Goal: Communication & Community: Answer question/provide support

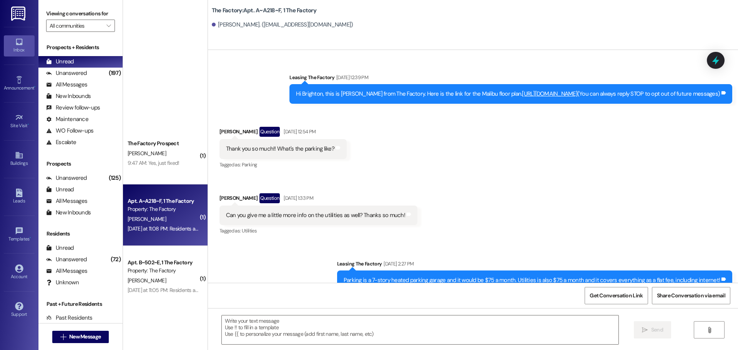
scroll to position [2641, 0]
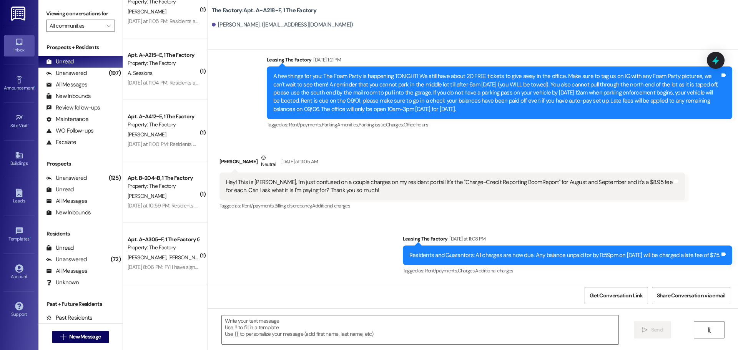
click at [18, 45] on icon at bounding box center [19, 42] width 7 height 7
click at [73, 61] on div "Unread" at bounding box center [60, 62] width 28 height 8
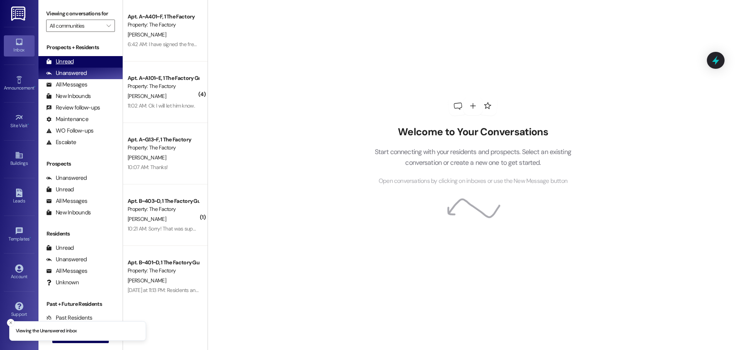
click at [68, 59] on div "Unread" at bounding box center [60, 62] width 28 height 8
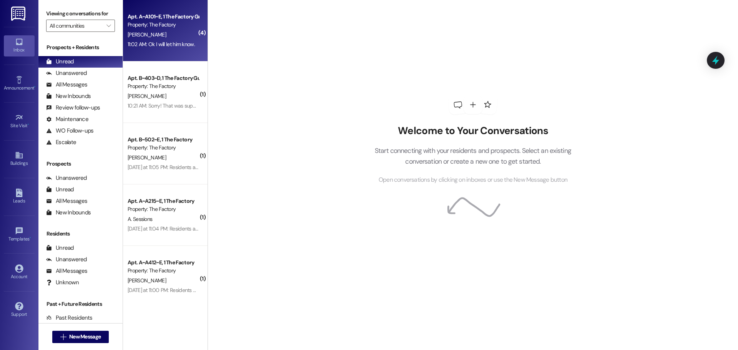
click at [166, 36] on div "M. Sagers" at bounding box center [163, 35] width 73 height 10
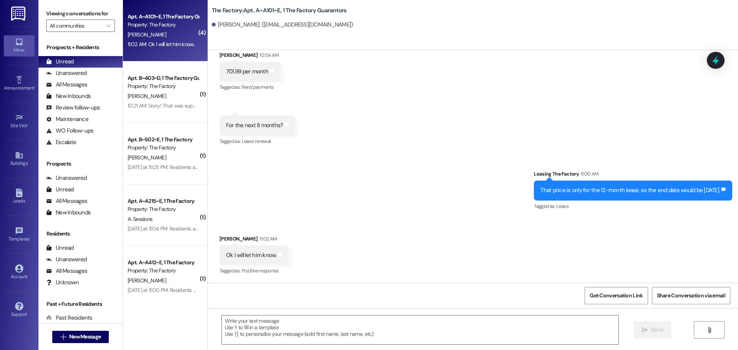
scroll to position [1976, 0]
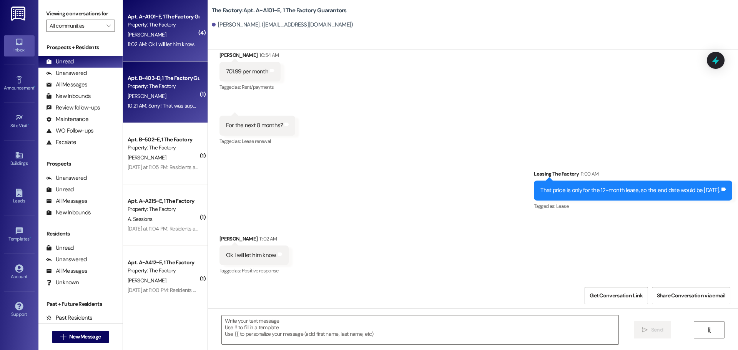
click at [176, 88] on div "Property: The Factory" at bounding box center [163, 86] width 71 height 8
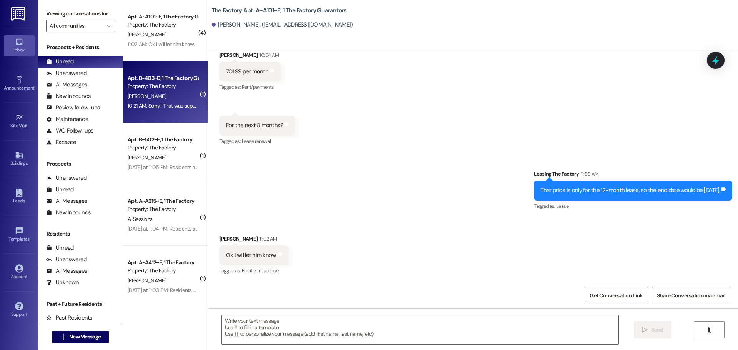
scroll to position [155, 0]
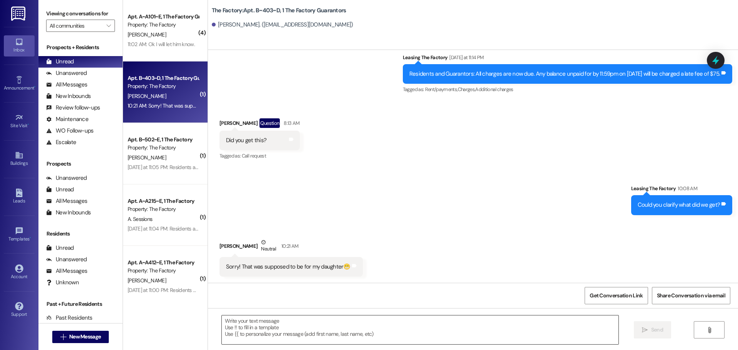
click at [310, 330] on textarea at bounding box center [420, 329] width 397 height 29
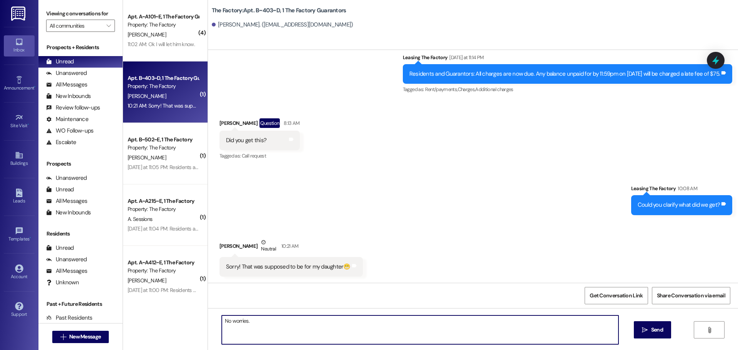
type textarea "No worries."
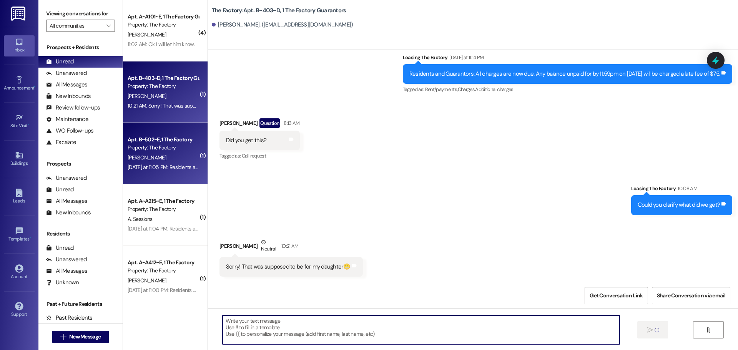
click at [174, 153] on div "[PERSON_NAME]" at bounding box center [163, 158] width 73 height 10
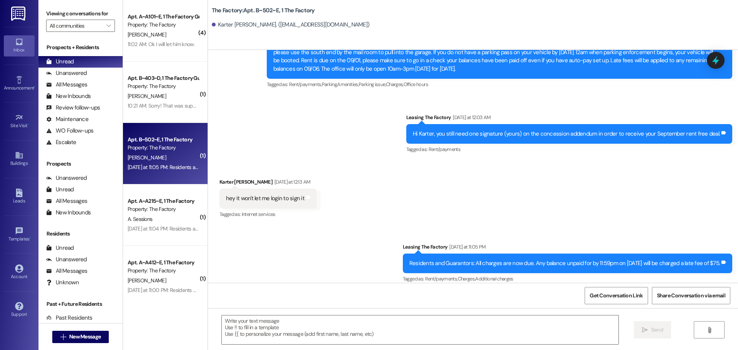
scroll to position [1228, 0]
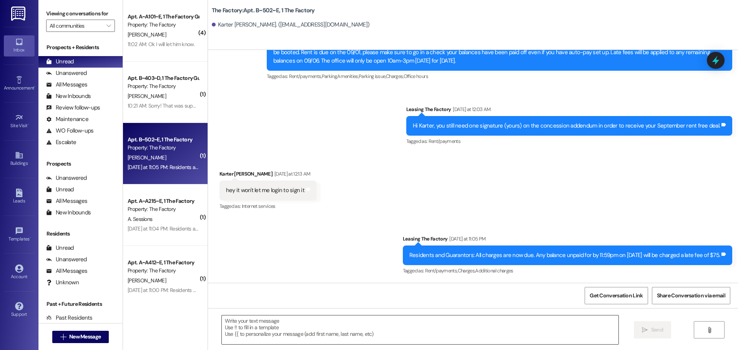
click at [254, 327] on textarea at bounding box center [420, 329] width 397 height 29
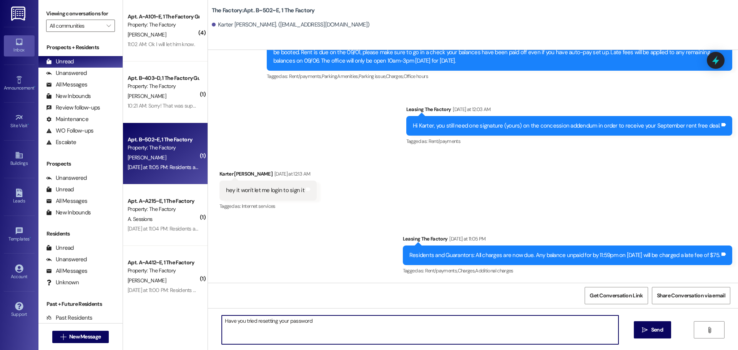
type textarea "Have you tried resetting your password?"
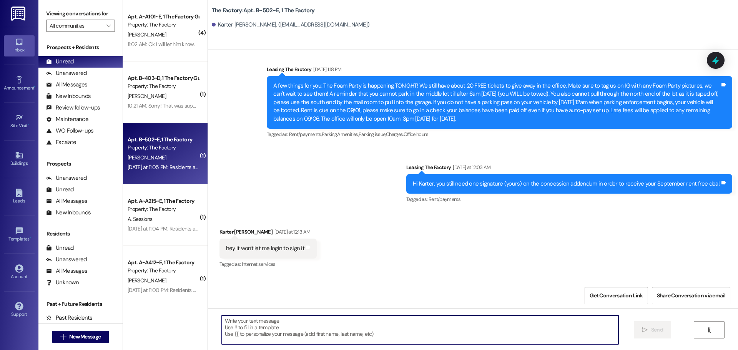
scroll to position [1162, 0]
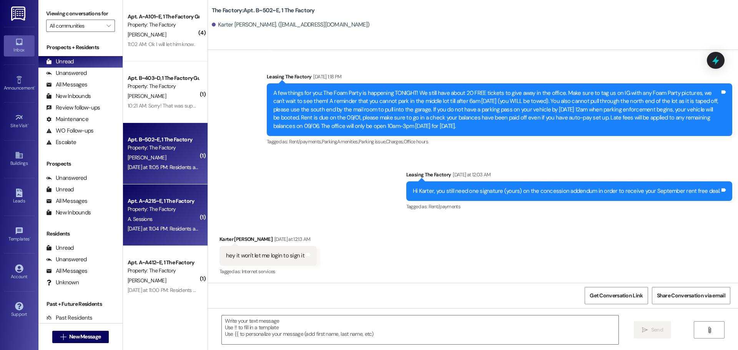
click at [169, 220] on div "A. Sessions" at bounding box center [163, 219] width 73 height 10
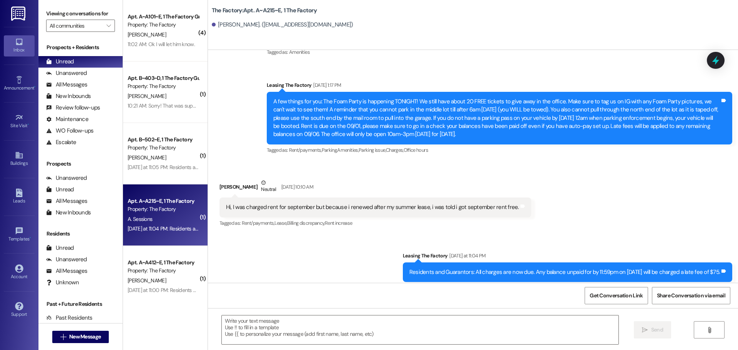
scroll to position [4805, 0]
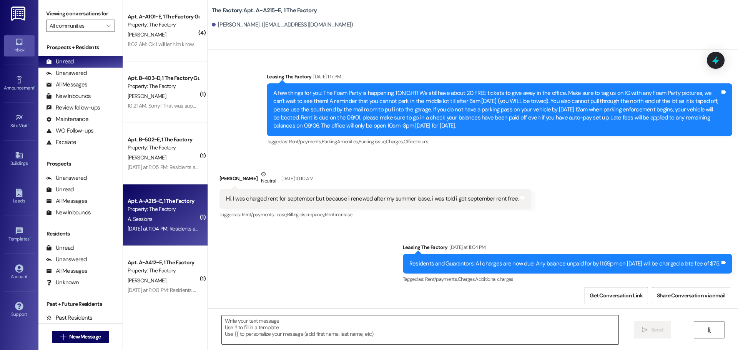
click at [239, 331] on textarea at bounding box center [420, 329] width 397 height 29
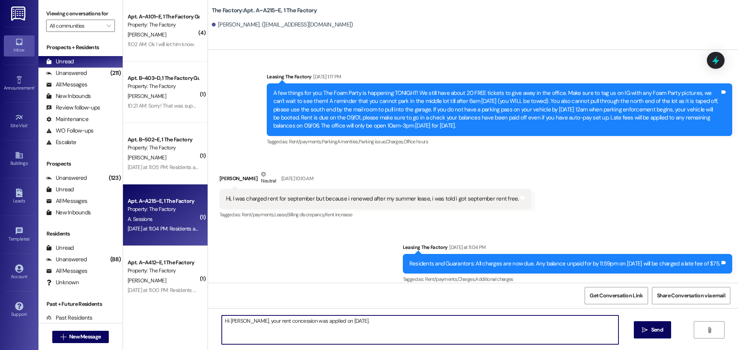
type textarea "Hi Aston, your rent concession was applied on August 26th."
